Goal: Information Seeking & Learning: Find specific fact

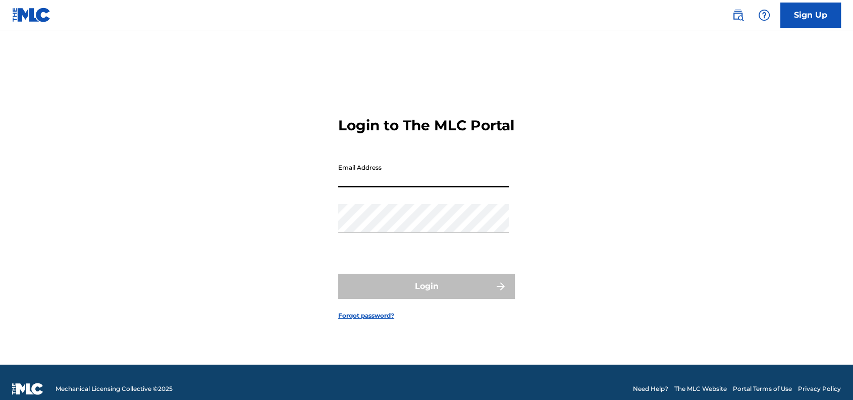
type input "[DATE][PERSON_NAME][EMAIL_ADDRESS][DOMAIN_NAME]"
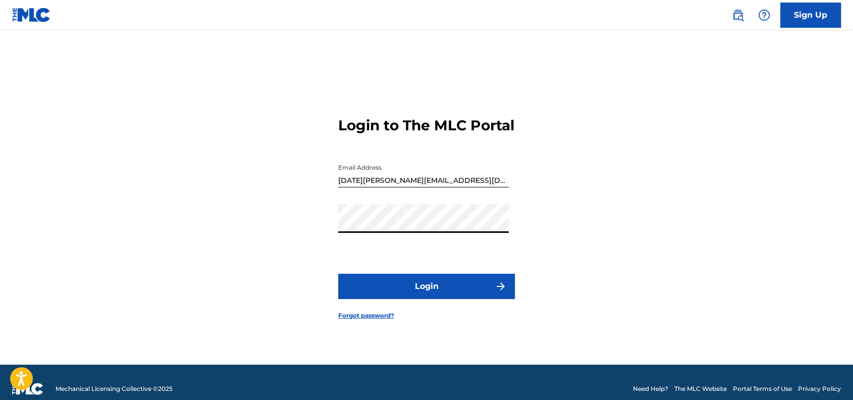
click at [338, 274] on button "Login" at bounding box center [426, 286] width 177 height 25
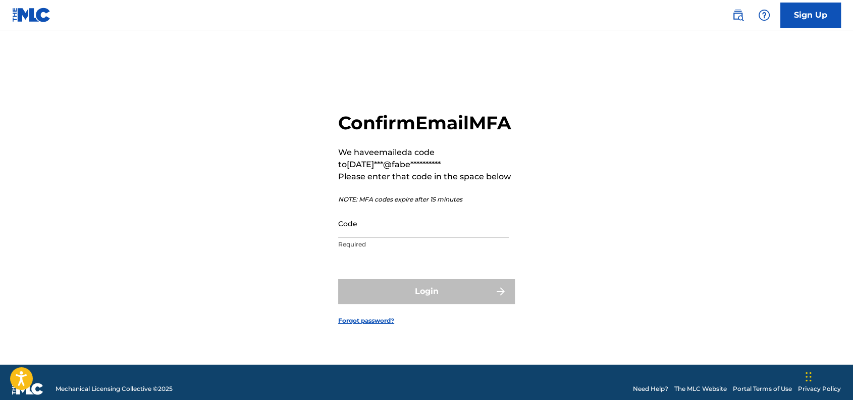
click at [450, 228] on input "Code" at bounding box center [423, 223] width 171 height 29
paste input "640858"
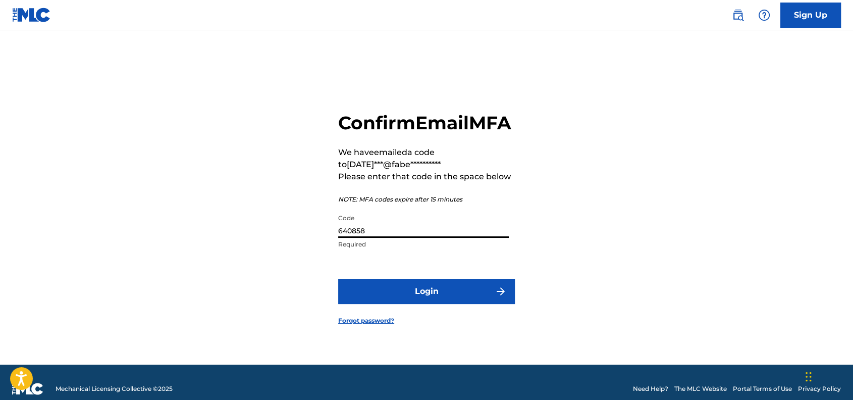
type input "640858"
click at [375, 302] on button "Login" at bounding box center [426, 291] width 177 height 25
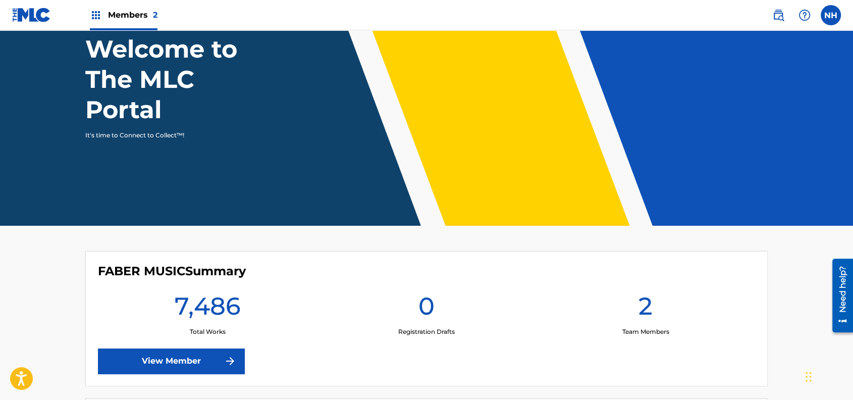
scroll to position [134, 0]
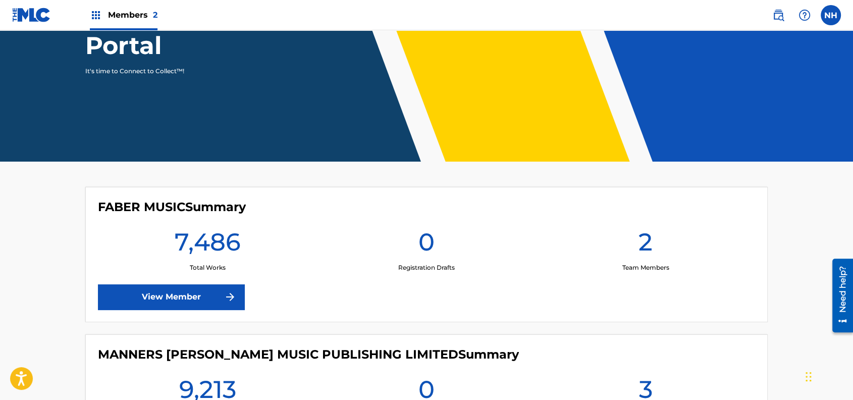
click at [266, 285] on div "FABER MUSIC Summary 7,486 Total Works 0 Registration Drafts 2 Team Members View…" at bounding box center [426, 254] width 682 height 135
click at [203, 291] on link "View Member" at bounding box center [171, 296] width 146 height 25
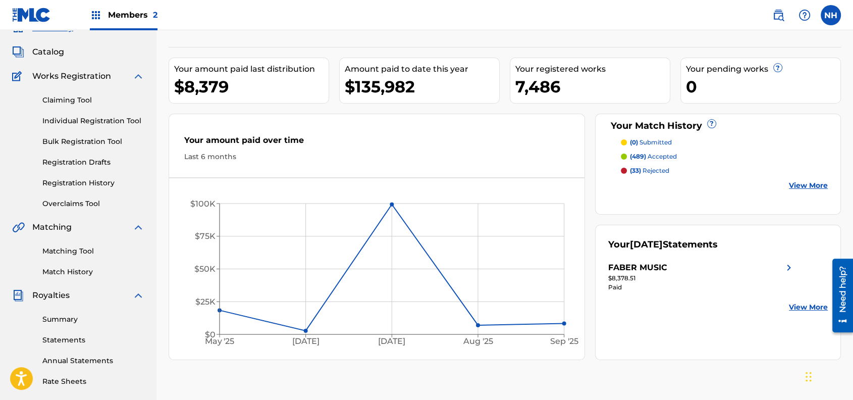
scroll to position [67, 0]
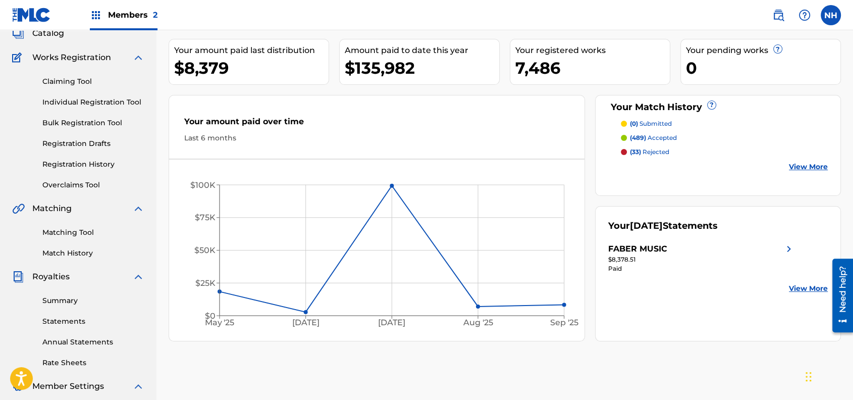
click at [91, 225] on div "Matching Tool Match History" at bounding box center [78, 236] width 132 height 44
click at [89, 231] on link "Matching Tool" at bounding box center [93, 232] width 102 height 11
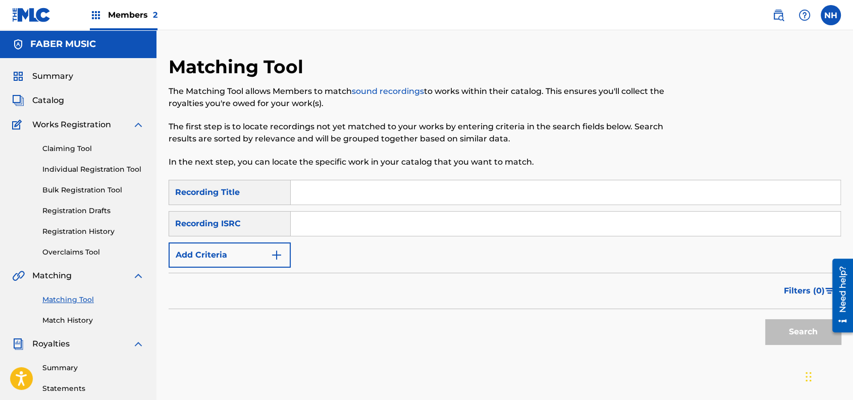
click at [245, 245] on button "Add Criteria" at bounding box center [230, 254] width 122 height 25
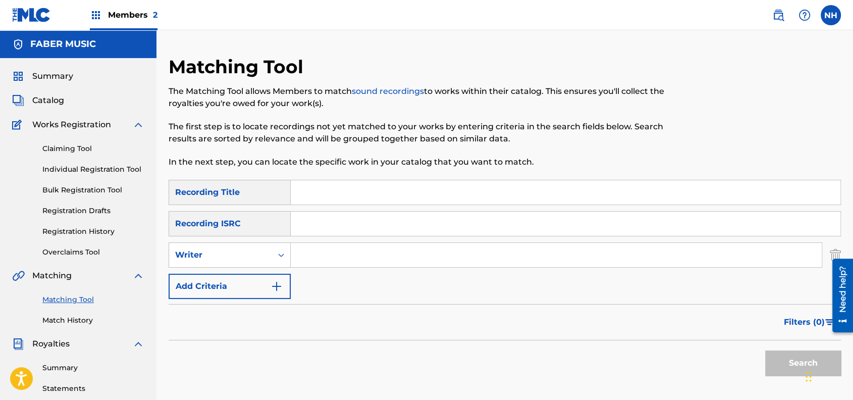
click at [256, 277] on button "Add Criteria" at bounding box center [230, 286] width 122 height 25
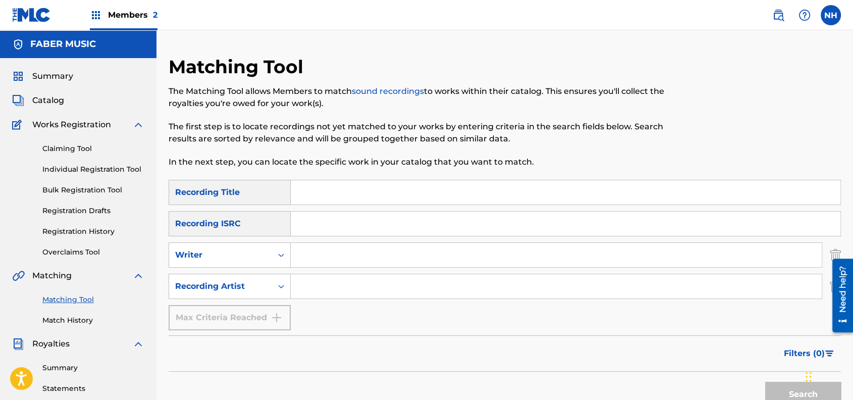
click at [84, 316] on link "Match History" at bounding box center [93, 320] width 102 height 11
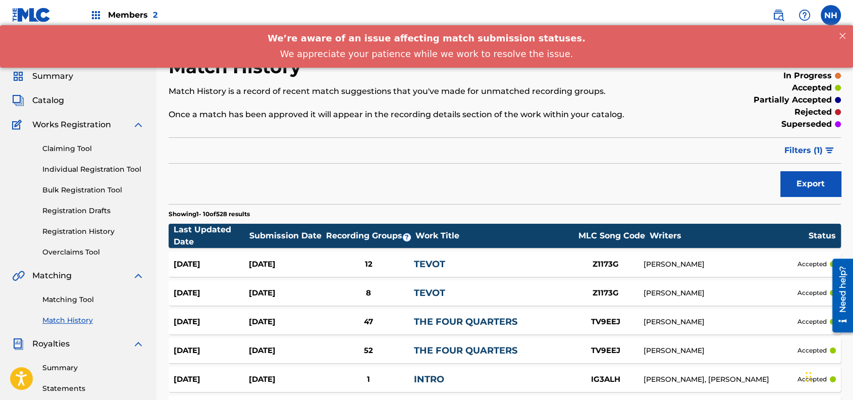
click at [71, 275] on span "Matching" at bounding box center [51, 275] width 39 height 12
click at [79, 307] on div "Matching Tool Match History" at bounding box center [78, 304] width 132 height 44
click at [80, 303] on link "Matching Tool" at bounding box center [93, 299] width 102 height 11
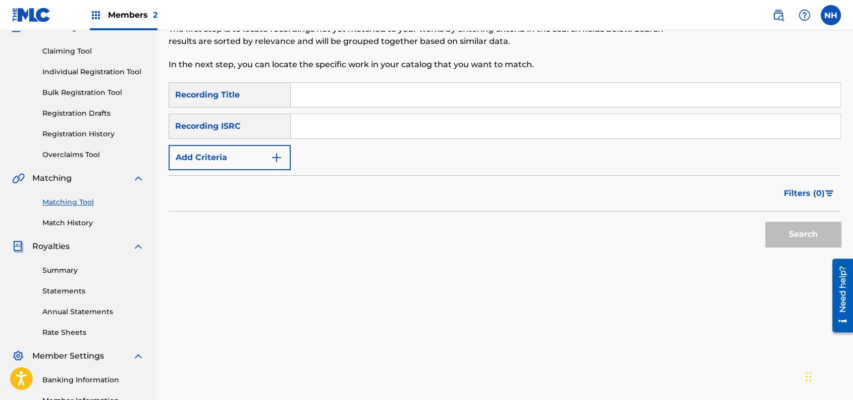
scroll to position [134, 0]
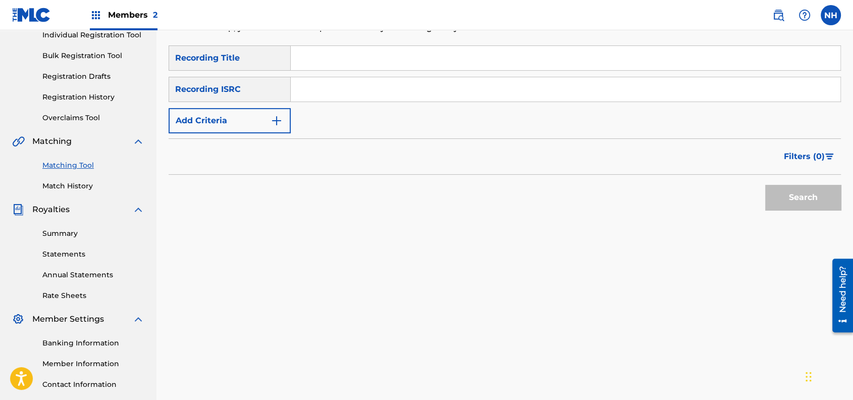
click at [72, 230] on link "Summary" at bounding box center [93, 233] width 102 height 11
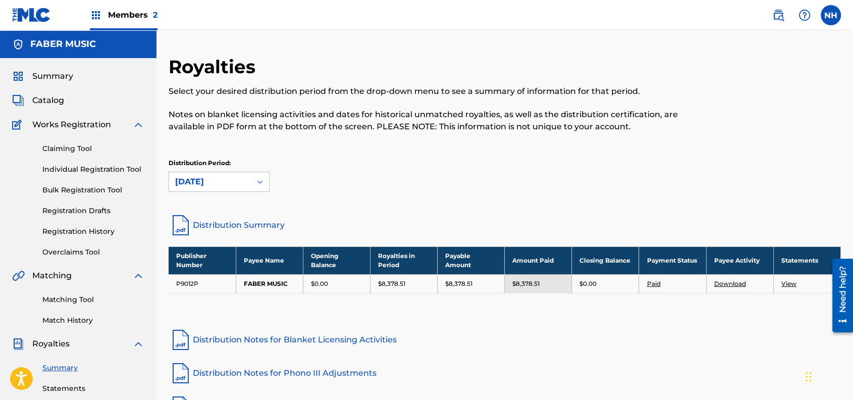
click at [74, 304] on link "Matching Tool" at bounding box center [93, 299] width 102 height 11
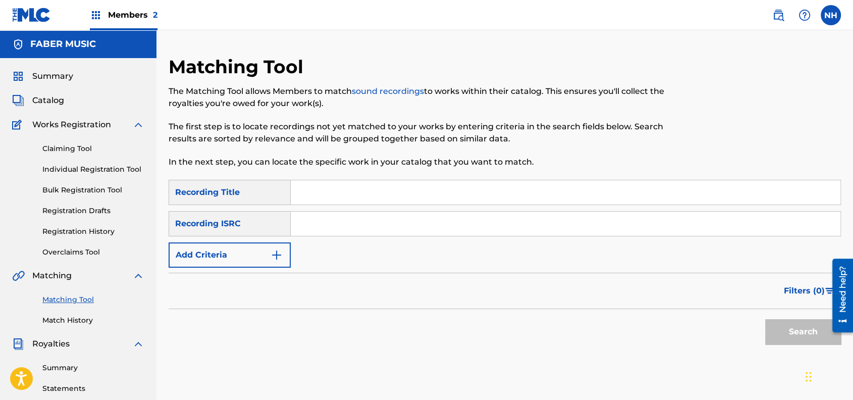
click at [149, 15] on span "Members 2" at bounding box center [132, 15] width 49 height 12
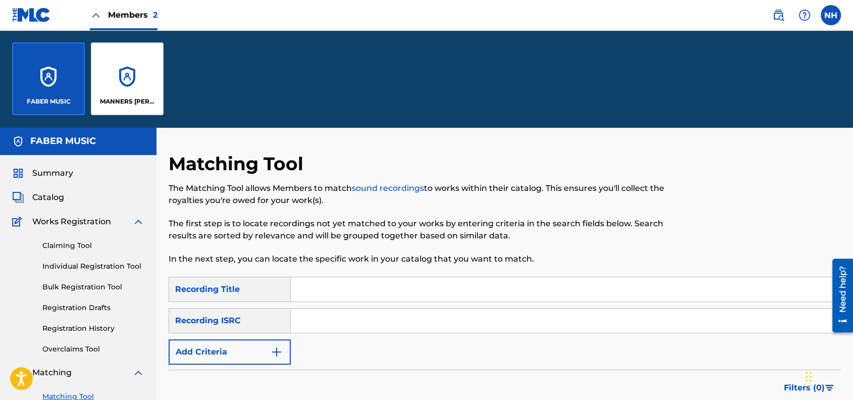
click at [126, 108] on div "MANNERS [PERSON_NAME] MUSIC PUBLISHING LIMITED" at bounding box center [127, 78] width 73 height 73
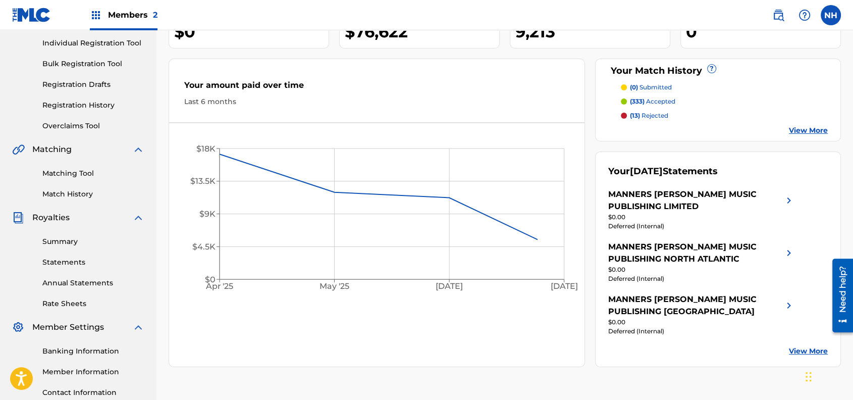
scroll to position [205, 0]
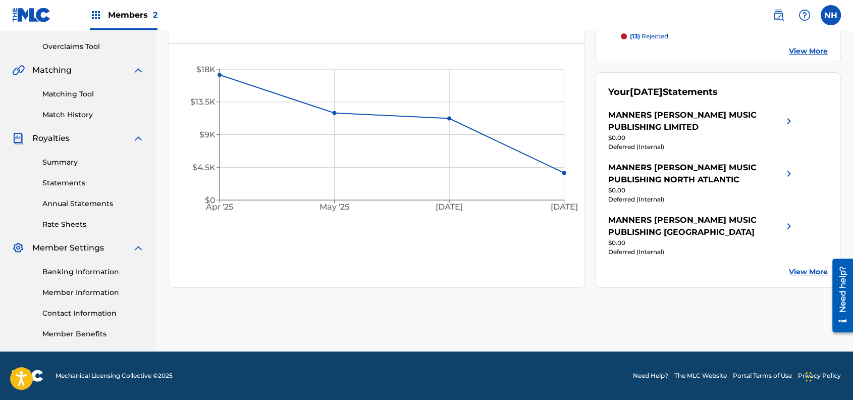
click at [81, 111] on link "Match History" at bounding box center [93, 115] width 102 height 11
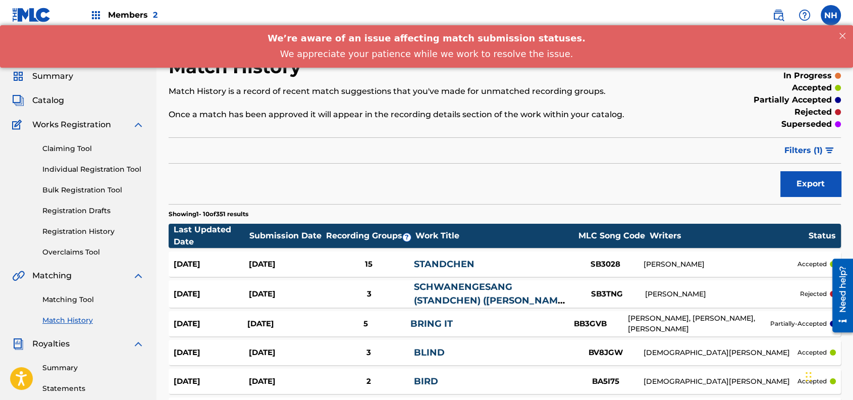
click at [66, 306] on div "Matching Tool Match History" at bounding box center [78, 304] width 132 height 44
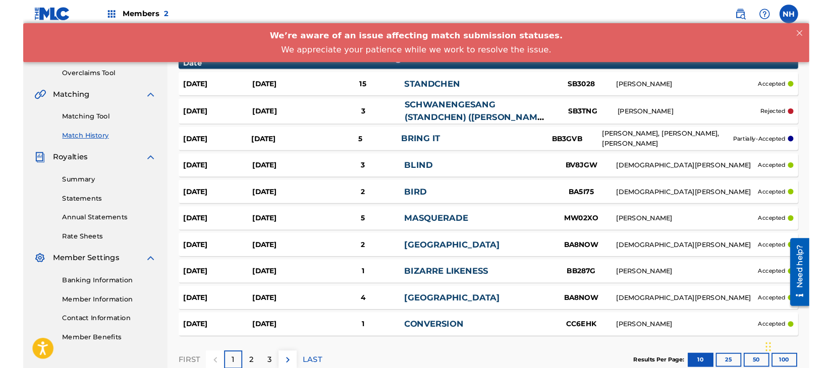
scroll to position [238, 0]
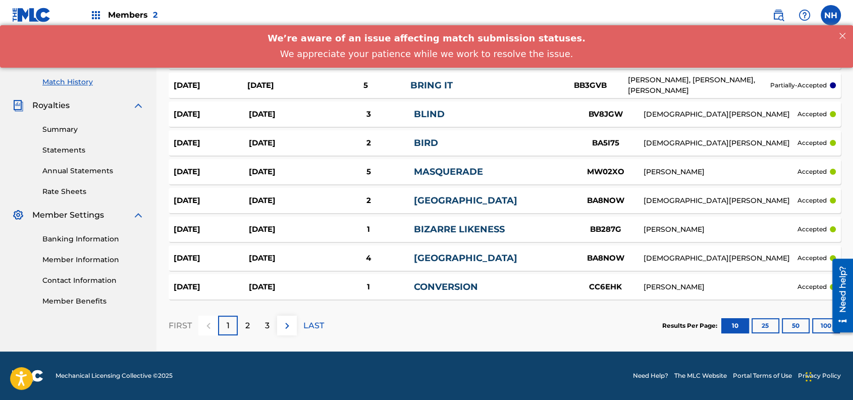
click at [420, 13] on nav "Members 2 NH NH [DATE][PERSON_NAME] [DATE][PERSON_NAME][EMAIL_ADDRESS][DOMAIN_N…" at bounding box center [426, 15] width 853 height 30
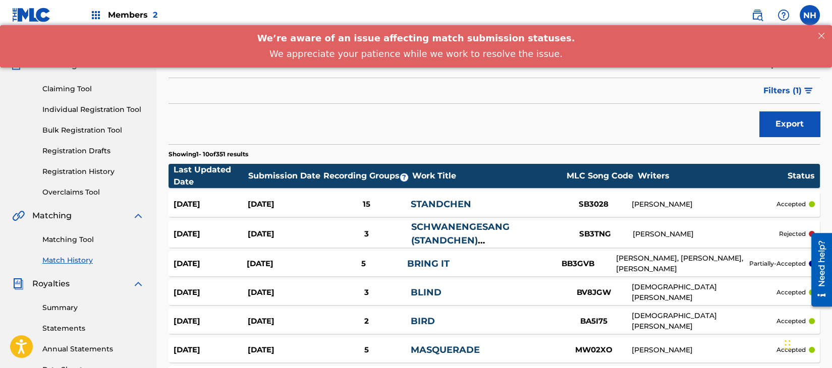
scroll to position [0, 0]
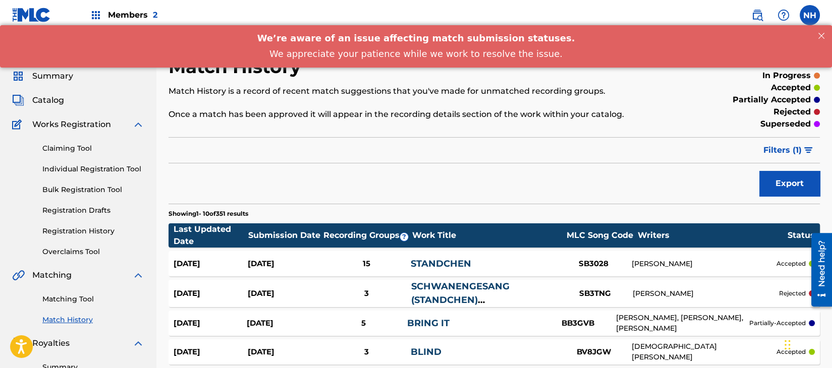
click at [58, 96] on span "Catalog" at bounding box center [48, 100] width 32 height 12
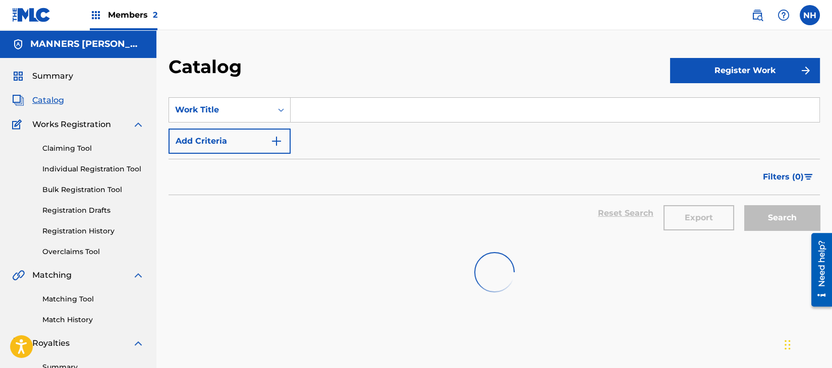
click at [276, 135] on button "Add Criteria" at bounding box center [230, 141] width 122 height 25
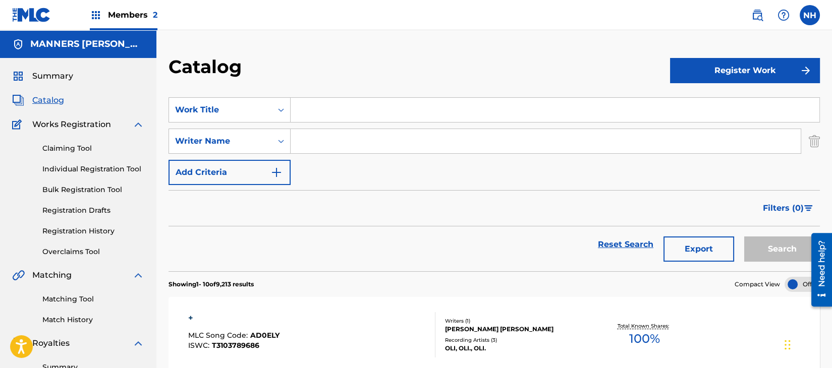
click at [328, 151] on input "Search Form" at bounding box center [546, 141] width 510 height 24
paste input "[PERSON_NAME]"
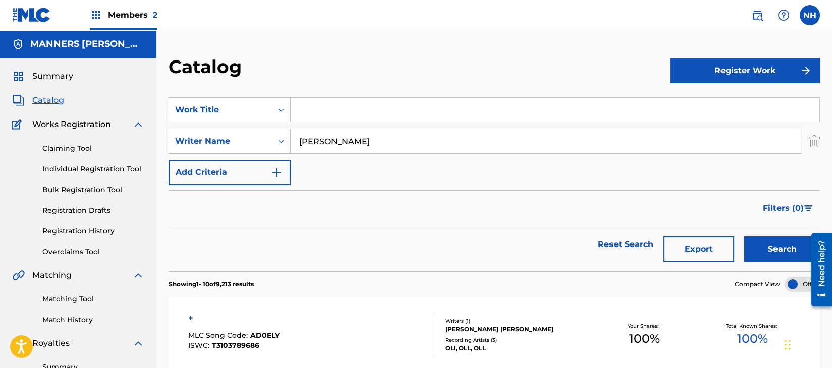
type input "[PERSON_NAME]"
click at [784, 206] on span "Filters ( 0 )" at bounding box center [783, 208] width 41 height 12
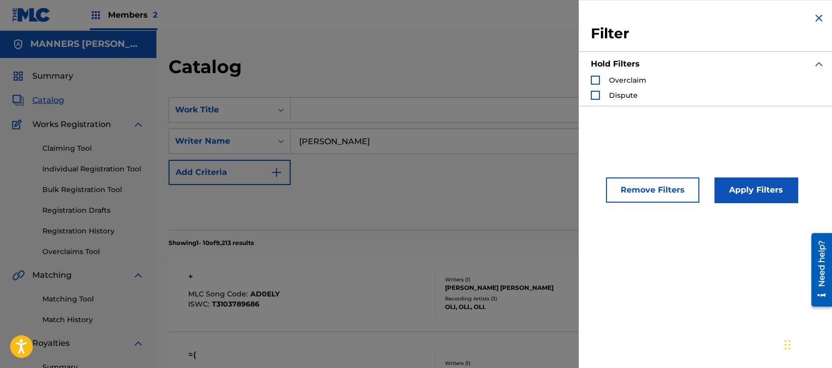
drag, startPoint x: 814, startPoint y: 3, endPoint x: 813, endPoint y: 14, distance: 11.1
click at [814, 4] on div "Filter Hold Filters Overclaim Dispute" at bounding box center [708, 59] width 258 height 118
click at [813, 17] on img "Search Form" at bounding box center [819, 18] width 12 height 12
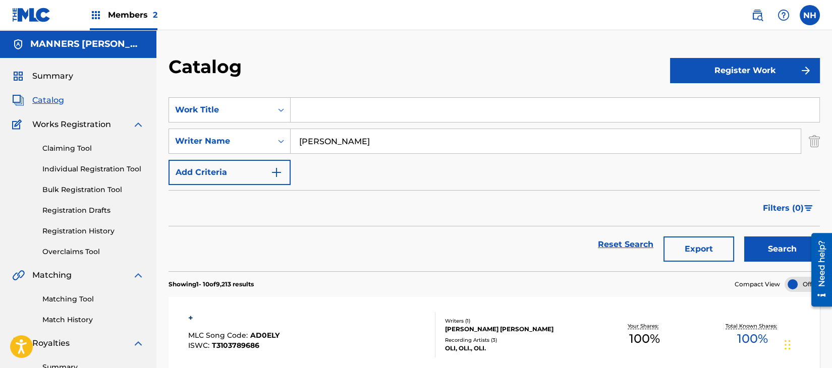
click at [774, 257] on button "Search" at bounding box center [782, 249] width 76 height 25
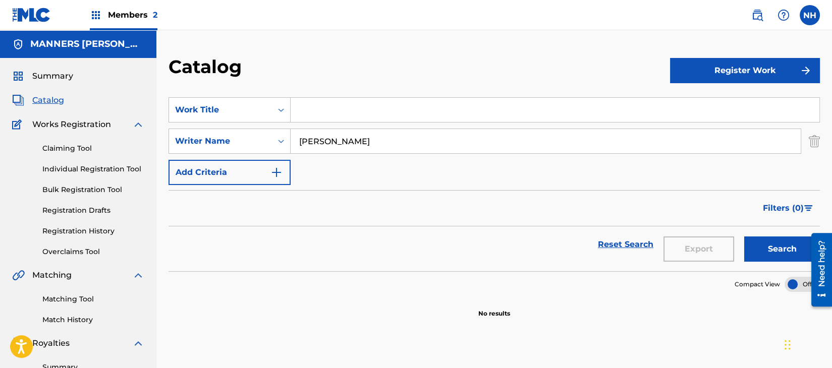
drag, startPoint x: 430, startPoint y: 159, endPoint x: 419, endPoint y: 143, distance: 19.9
click at [425, 152] on div "SearchWithCriteria54f997a9-aa0f-41a5-a6fb-0a6935062a00 Work Title SearchWithCri…" at bounding box center [494, 141] width 651 height 88
drag, startPoint x: 414, startPoint y: 139, endPoint x: 308, endPoint y: 131, distance: 106.8
click at [308, 131] on input "[PERSON_NAME]" at bounding box center [546, 141] width 510 height 24
drag, startPoint x: 301, startPoint y: 133, endPoint x: 384, endPoint y: 141, distance: 83.1
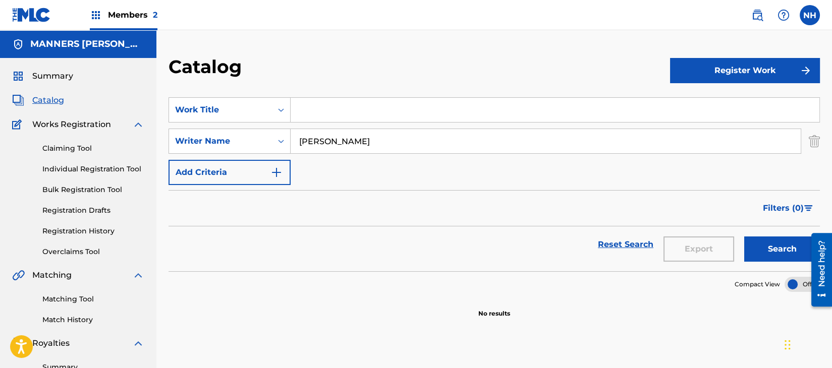
click at [384, 141] on input "[PERSON_NAME]" at bounding box center [546, 141] width 510 height 24
click at [115, 22] on div "Members 2" at bounding box center [124, 15] width 68 height 30
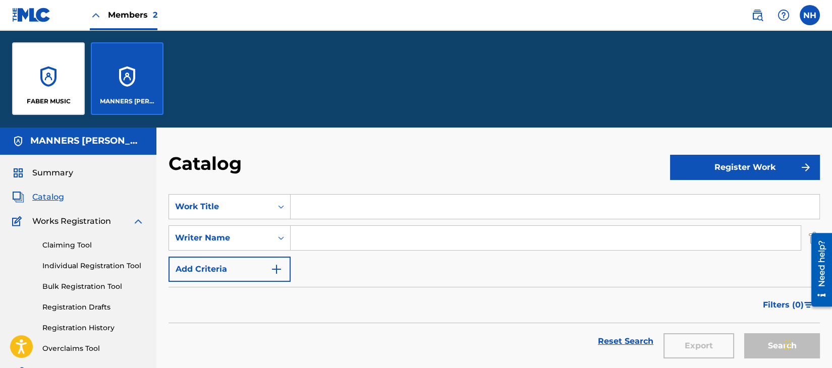
click at [147, 57] on div "MANNERS [PERSON_NAME] MUSIC PUBLISHING LIMITED" at bounding box center [127, 78] width 73 height 73
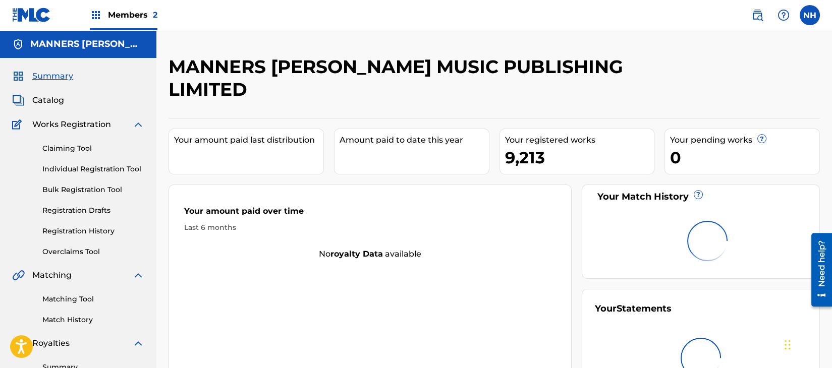
click at [140, 15] on span "Members 2" at bounding box center [132, 15] width 49 height 12
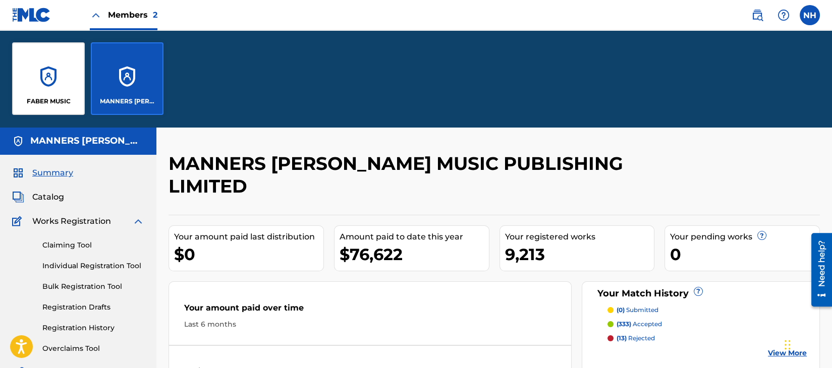
click at [63, 69] on div "FABER MUSIC" at bounding box center [48, 78] width 73 height 73
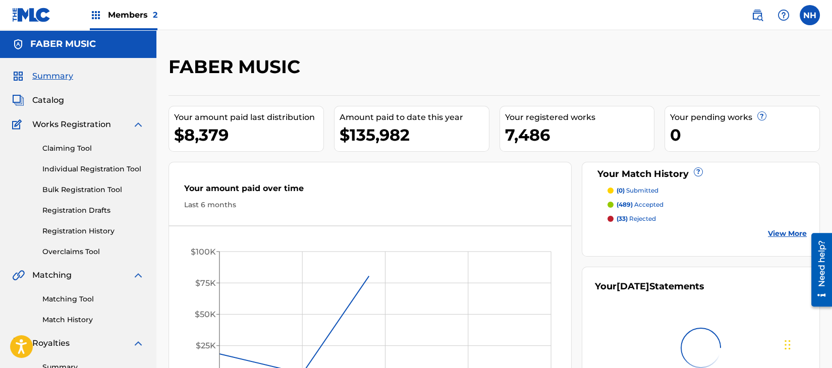
click at [33, 97] on span "Catalog" at bounding box center [48, 100] width 32 height 12
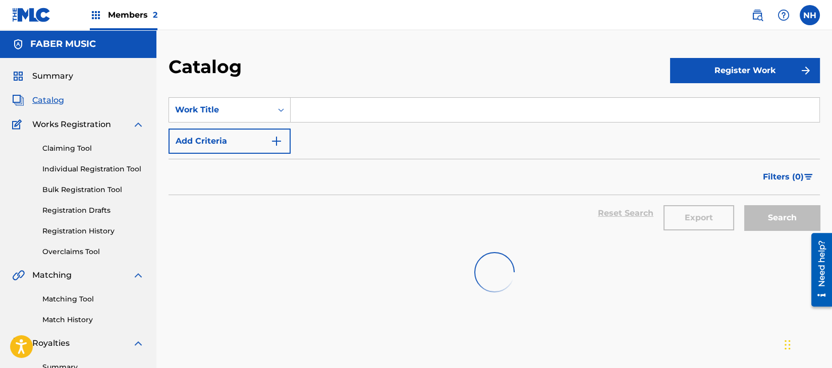
click at [307, 135] on div "SearchWithCriteria54f997a9-aa0f-41a5-a6fb-0a6935062a00 Work Title Add Criteria" at bounding box center [494, 125] width 651 height 57
click at [262, 143] on button "Add Criteria" at bounding box center [230, 141] width 122 height 25
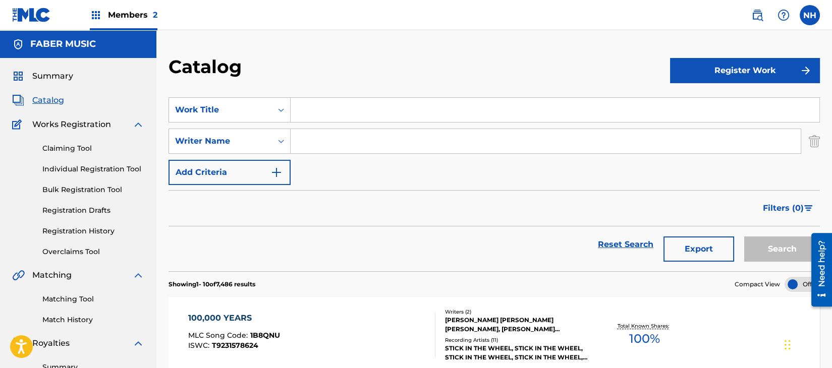
click at [253, 158] on div "SearchWithCriteria54f997a9-aa0f-41a5-a6fb-0a6935062a00 Work Title SearchWithCri…" at bounding box center [494, 141] width 651 height 88
click at [325, 144] on input "Search Form" at bounding box center [546, 141] width 510 height 24
paste input "[PERSON_NAME]"
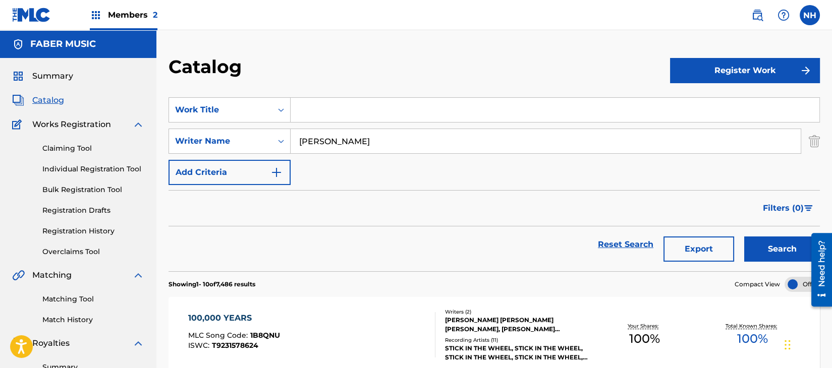
type input "[PERSON_NAME]"
click at [780, 252] on button "Search" at bounding box center [782, 249] width 76 height 25
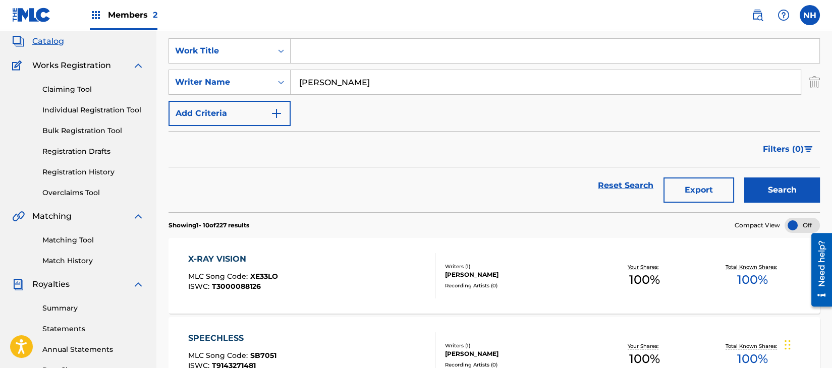
scroll to position [202, 0]
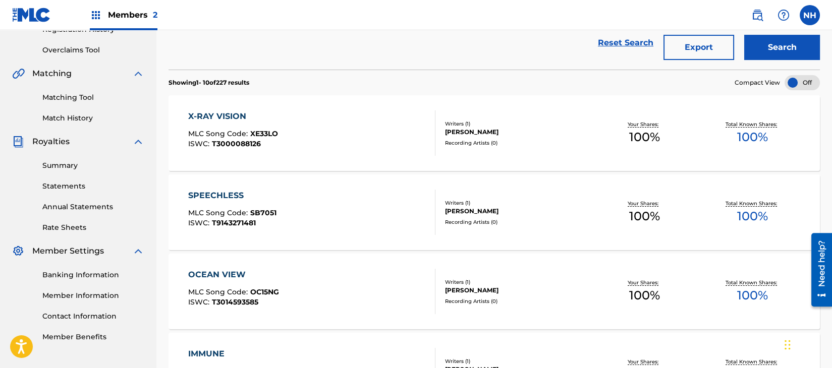
click at [351, 181] on div "SPEECHLESS MLC Song Code : SB7051 ISWC : T9143271481 Writers ( 1 ) [PERSON_NAME…" at bounding box center [494, 213] width 651 height 76
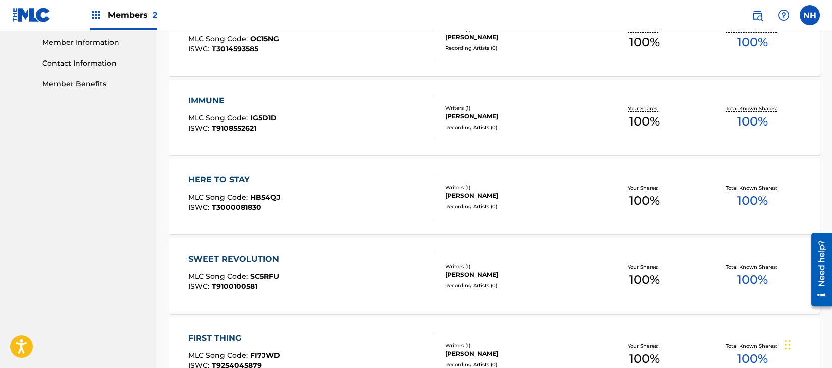
scroll to position [538, 0]
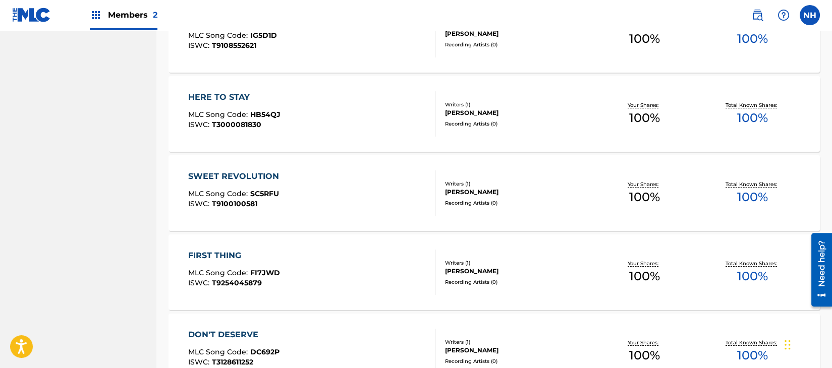
click at [361, 256] on div "FIRST THING MLC Song Code : FI7JWD ISWC : T9254045879" at bounding box center [312, 272] width 248 height 45
